Goal: Task Accomplishment & Management: Manage account settings

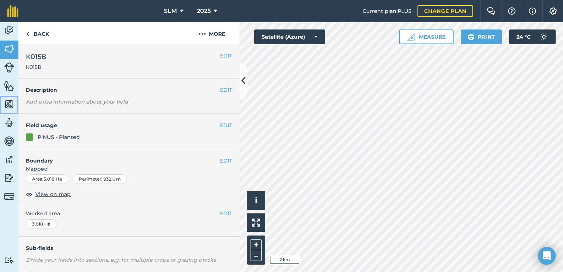
click at [7, 101] on img at bounding box center [9, 104] width 10 height 11
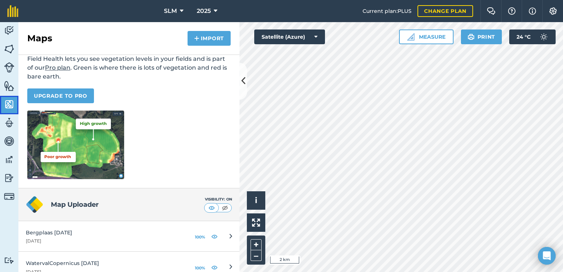
scroll to position [99, 0]
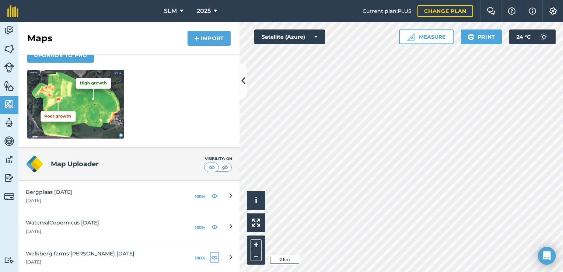
click at [211, 256] on img at bounding box center [214, 257] width 7 height 9
click at [211, 225] on img at bounding box center [214, 226] width 7 height 9
click at [211, 195] on img at bounding box center [214, 195] width 7 height 9
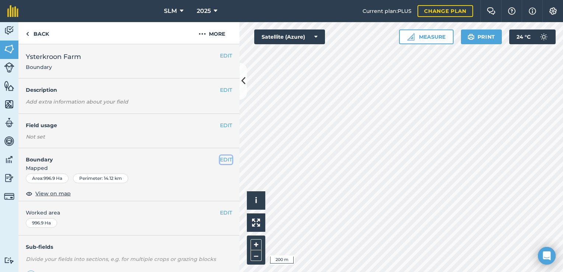
click at [221, 158] on button "EDIT" at bounding box center [226, 159] width 12 height 8
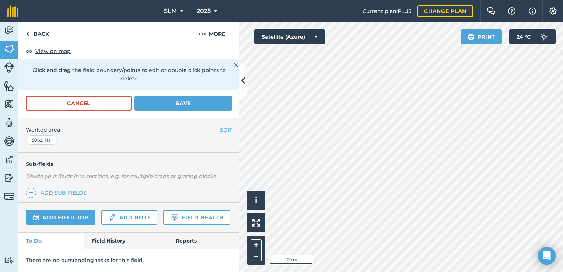
scroll to position [147, 0]
click at [106, 104] on button "Cancel" at bounding box center [79, 103] width 106 height 15
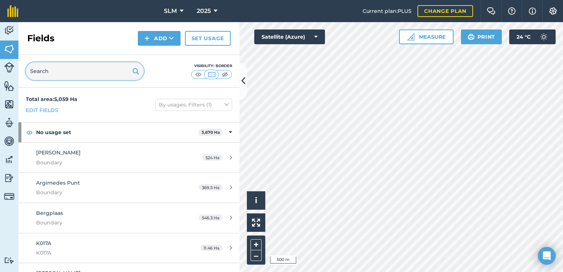
click at [66, 73] on input "text" at bounding box center [85, 71] width 118 height 18
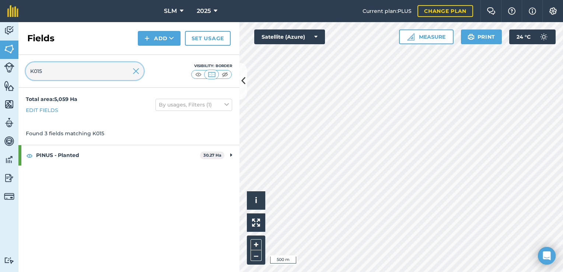
type input "K015"
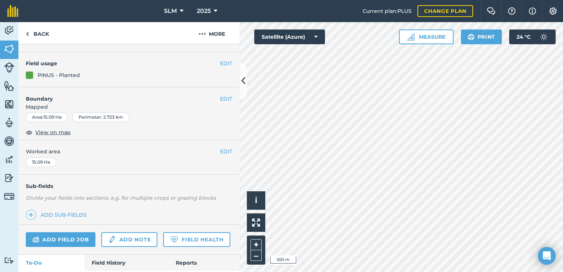
scroll to position [74, 0]
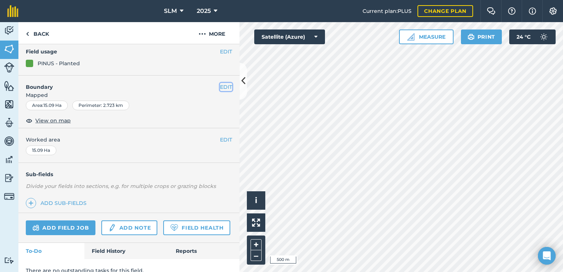
click at [220, 87] on button "EDIT" at bounding box center [226, 87] width 12 height 8
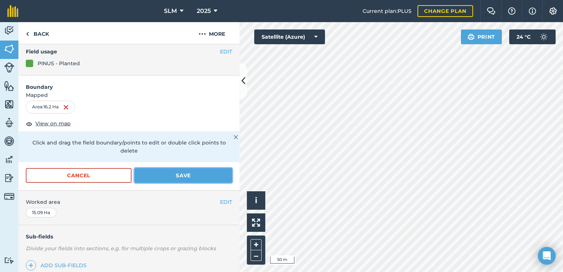
click at [179, 172] on button "Save" at bounding box center [183, 175] width 98 height 15
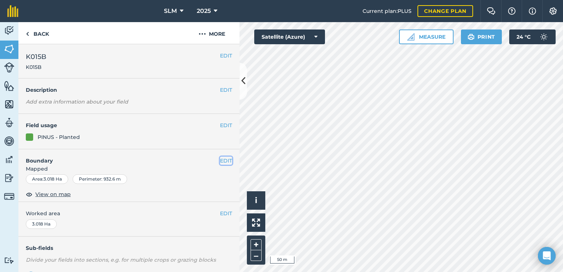
click at [220, 161] on button "EDIT" at bounding box center [226, 161] width 12 height 8
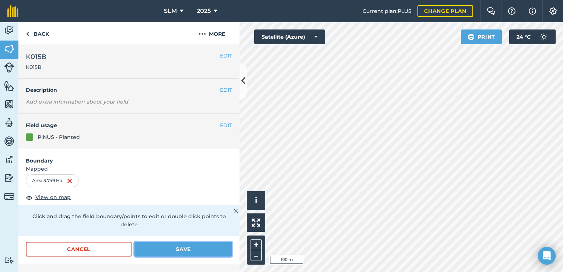
click at [191, 247] on button "Save" at bounding box center [183, 249] width 98 height 15
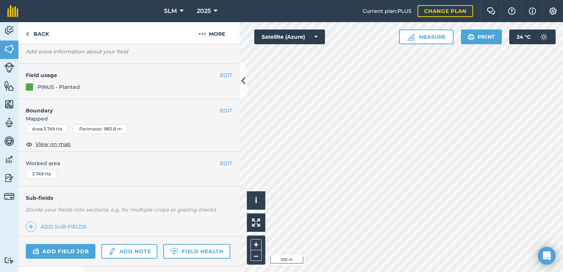
scroll to position [103, 0]
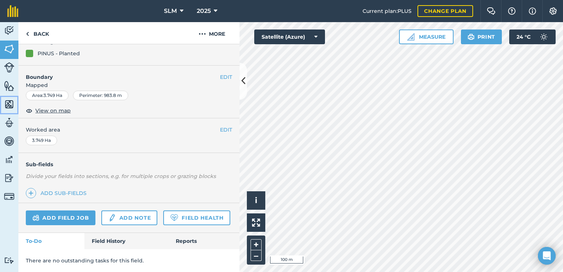
click at [8, 104] on img at bounding box center [9, 104] width 10 height 11
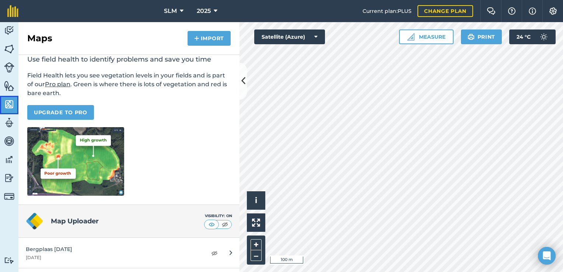
scroll to position [99, 0]
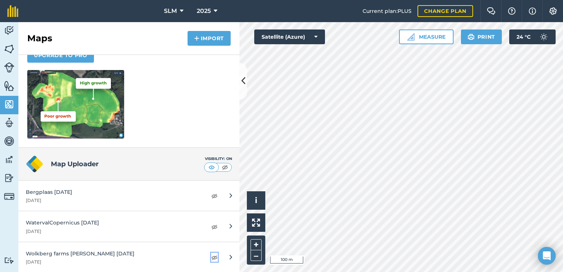
click at [211, 257] on img at bounding box center [214, 257] width 7 height 9
click at [211, 255] on img at bounding box center [214, 257] width 7 height 9
click at [211, 257] on img at bounding box center [214, 257] width 7 height 9
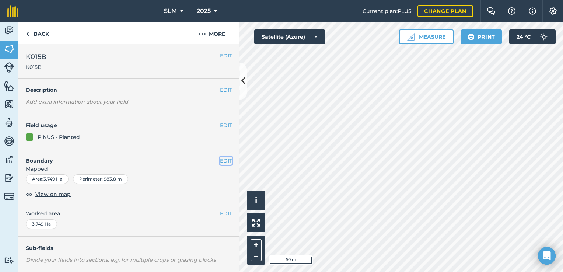
click at [220, 161] on button "EDIT" at bounding box center [226, 161] width 12 height 8
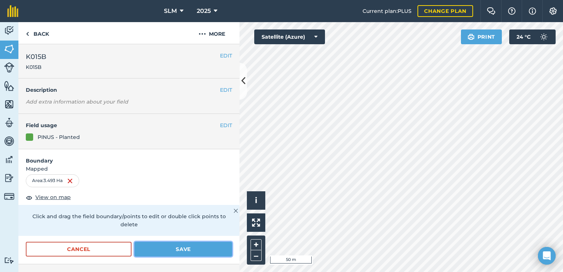
click at [199, 247] on button "Save" at bounding box center [183, 249] width 98 height 15
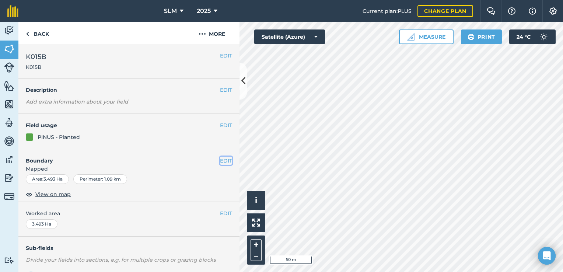
click at [220, 163] on button "EDIT" at bounding box center [226, 161] width 12 height 8
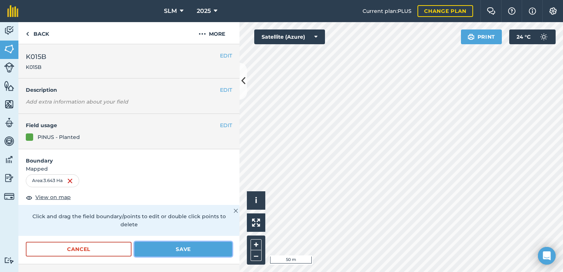
click at [166, 245] on button "Save" at bounding box center [183, 249] width 98 height 15
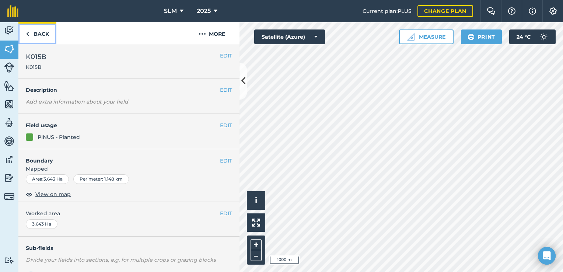
click at [41, 32] on link "Back" at bounding box center [37, 33] width 38 height 22
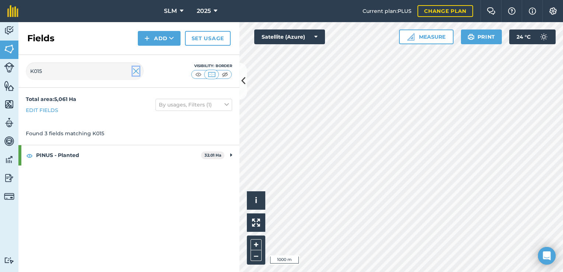
click at [137, 73] on img at bounding box center [136, 71] width 7 height 9
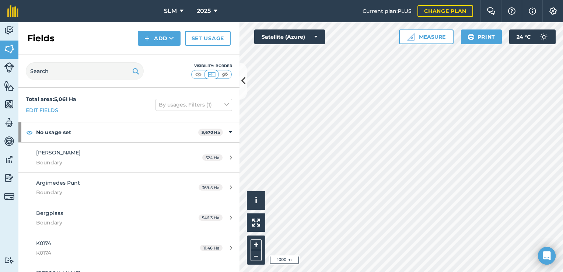
click at [215, 133] on div "Activity Fields Livestock Features Maps Team Vehicles Data Reporting Billing Tu…" at bounding box center [281, 147] width 563 height 250
